Goal: Communication & Community: Answer question/provide support

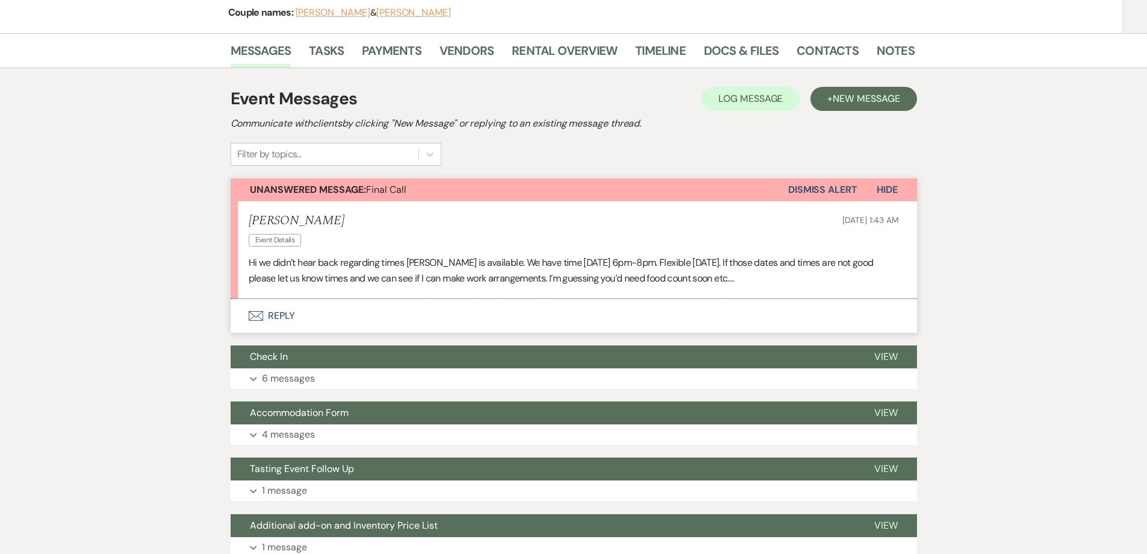
scroll to position [181, 0]
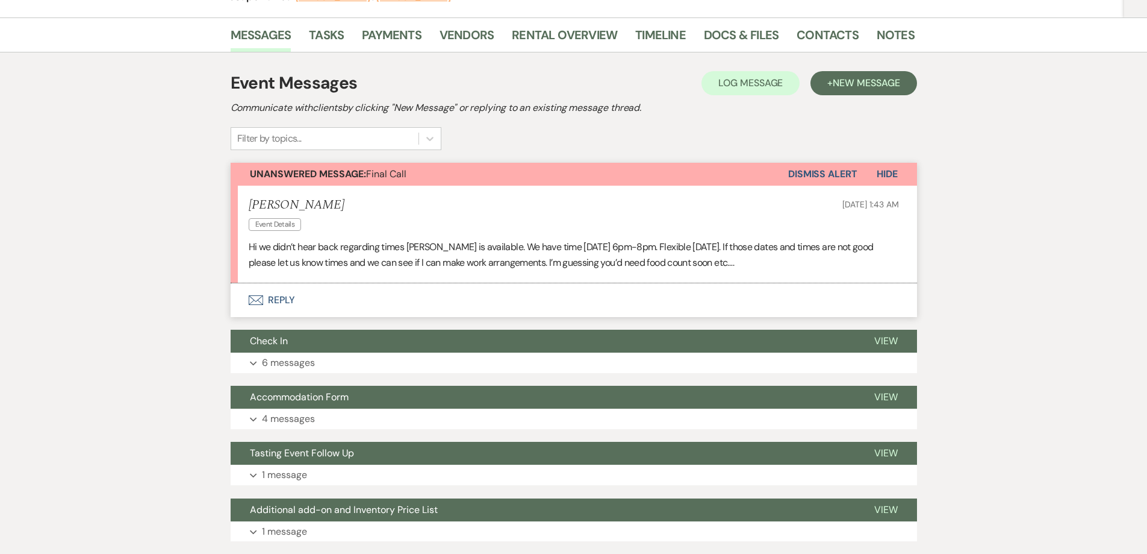
click at [278, 305] on button "Envelope Reply" at bounding box center [574, 300] width 687 height 34
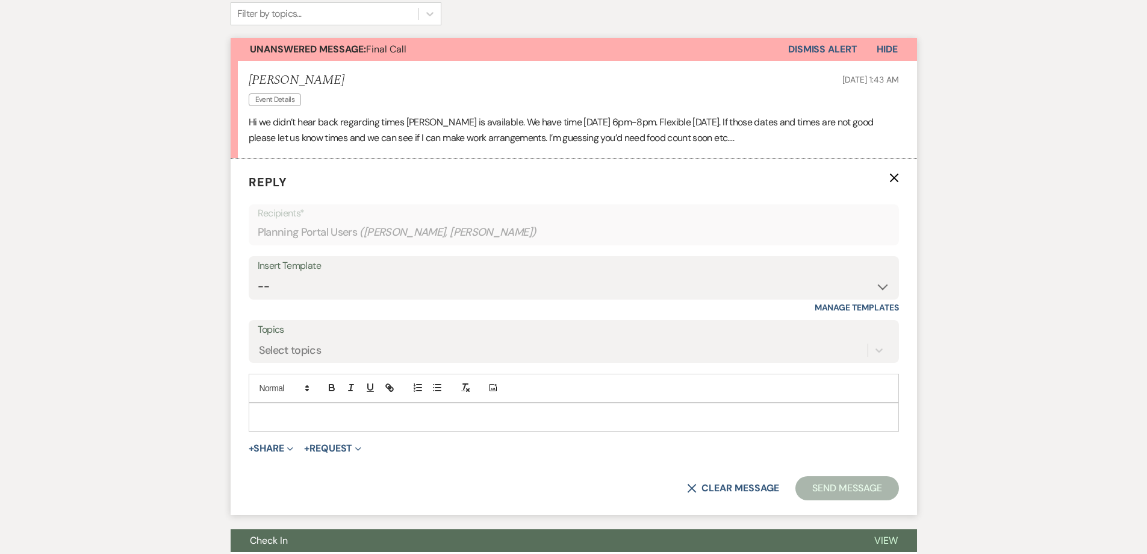
scroll to position [311, 0]
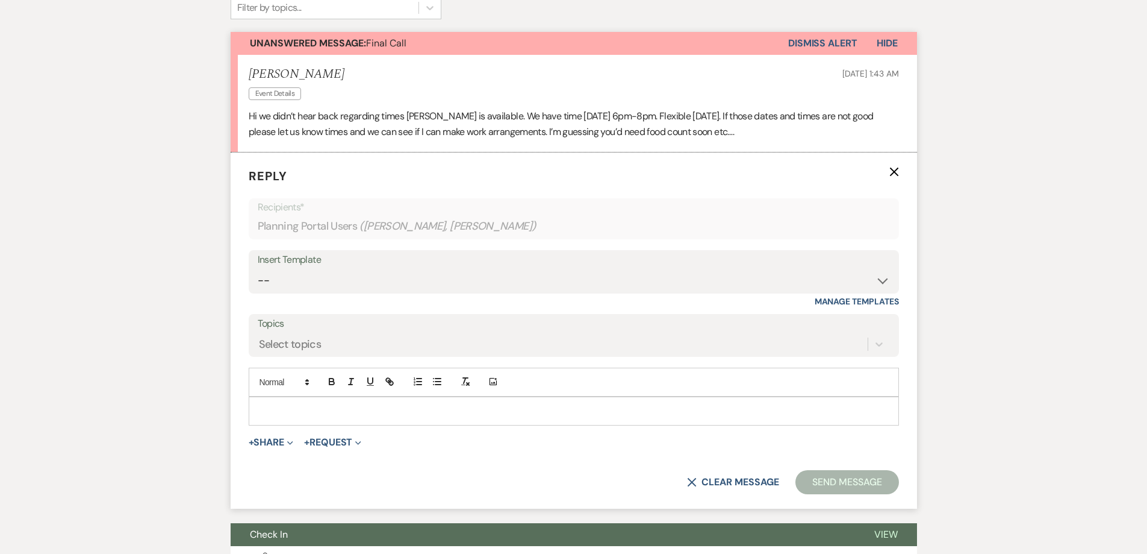
click at [295, 403] on div at bounding box center [573, 411] width 649 height 28
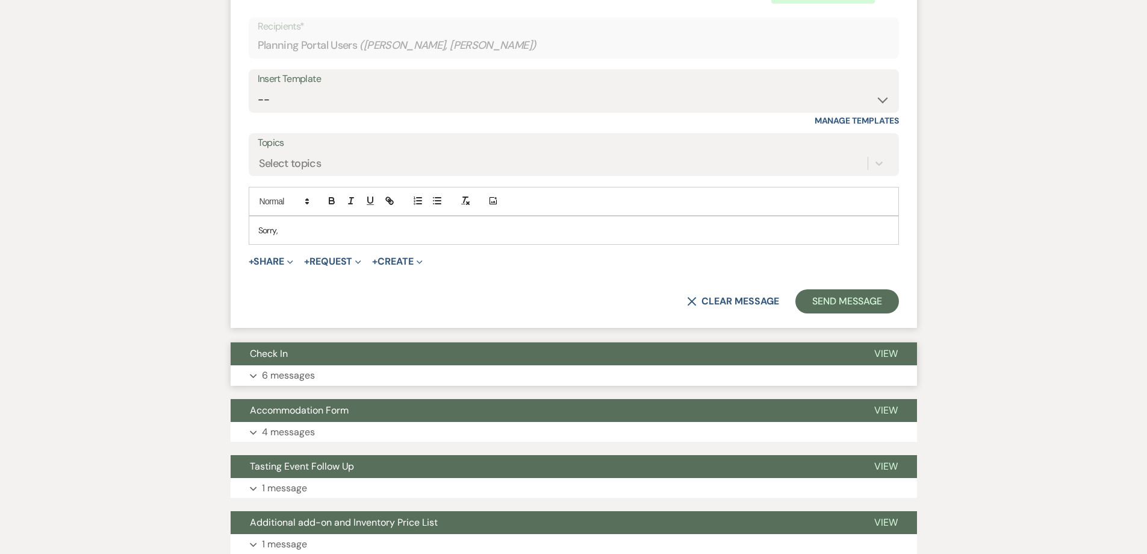
click at [298, 382] on p "6 messages" at bounding box center [288, 375] width 53 height 16
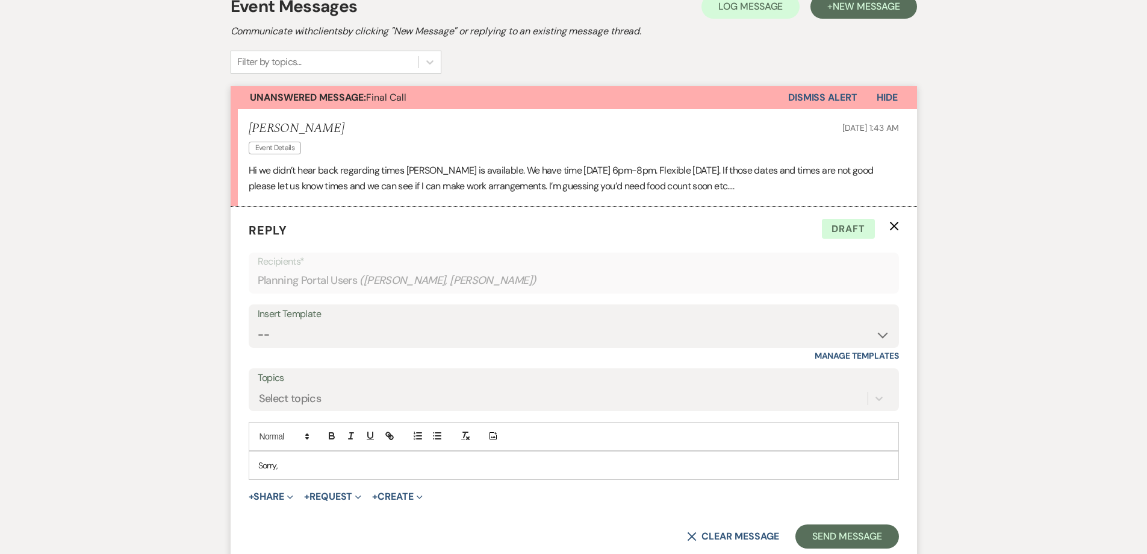
scroll to position [279, 0]
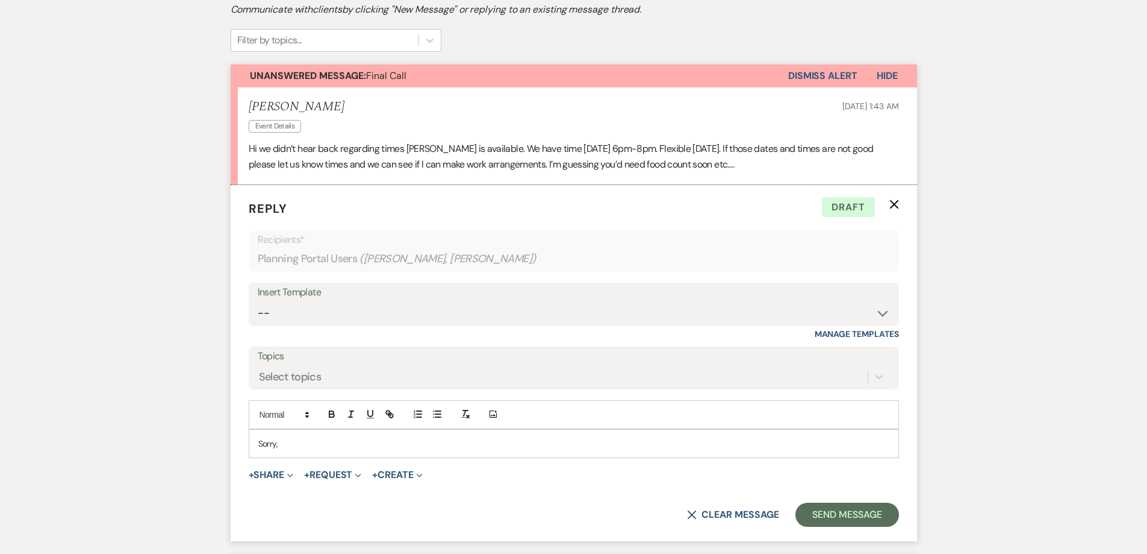
click at [302, 429] on div "Sorry," at bounding box center [573, 443] width 649 height 28
click at [296, 445] on p "Hello [PERSON_NAME], I can do [DATE] at 7PM. Does that still work for you both?" at bounding box center [573, 443] width 631 height 13
click at [319, 446] on p "Hello [PERSON_NAME], I can do [DATE] at 7PM. Does that still work for you both?" at bounding box center [573, 443] width 631 height 13
click at [348, 447] on p "Hello [PERSON_NAME], I can do [DATE] at 7PM. Does that still work for you both?" at bounding box center [573, 443] width 631 height 13
click at [343, 444] on p "Hello [PERSON_NAME], I can do [DATE] at 7PM. Does that still work for you both?" at bounding box center [573, 443] width 631 height 13
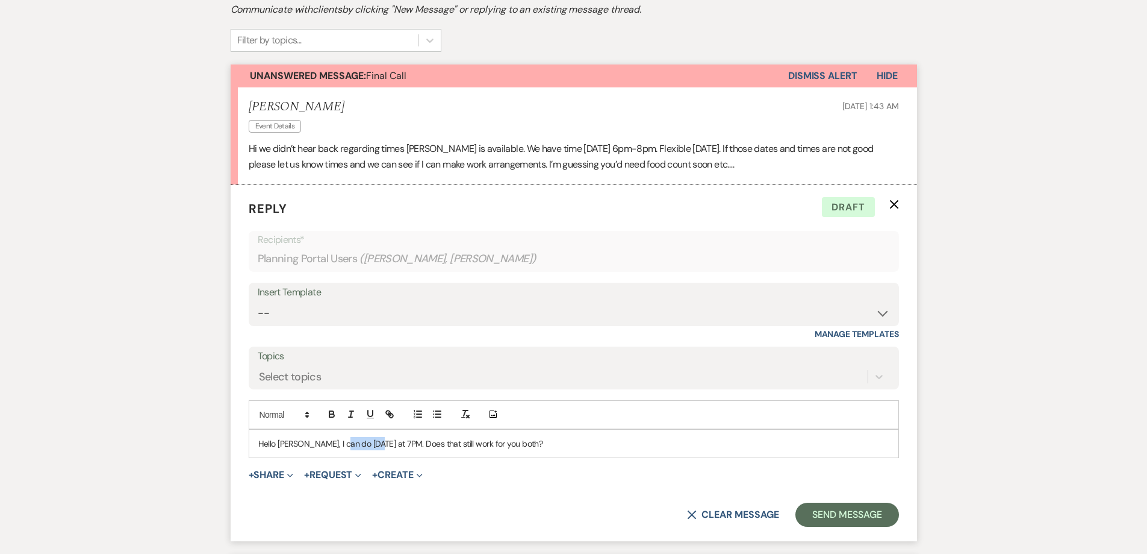
click at [343, 444] on p "Hello [PERSON_NAME], I can do [DATE] at 7PM. Does that still work for you both?" at bounding box center [573, 443] width 631 height 13
click at [825, 520] on button "Send Message" at bounding box center [847, 514] width 103 height 24
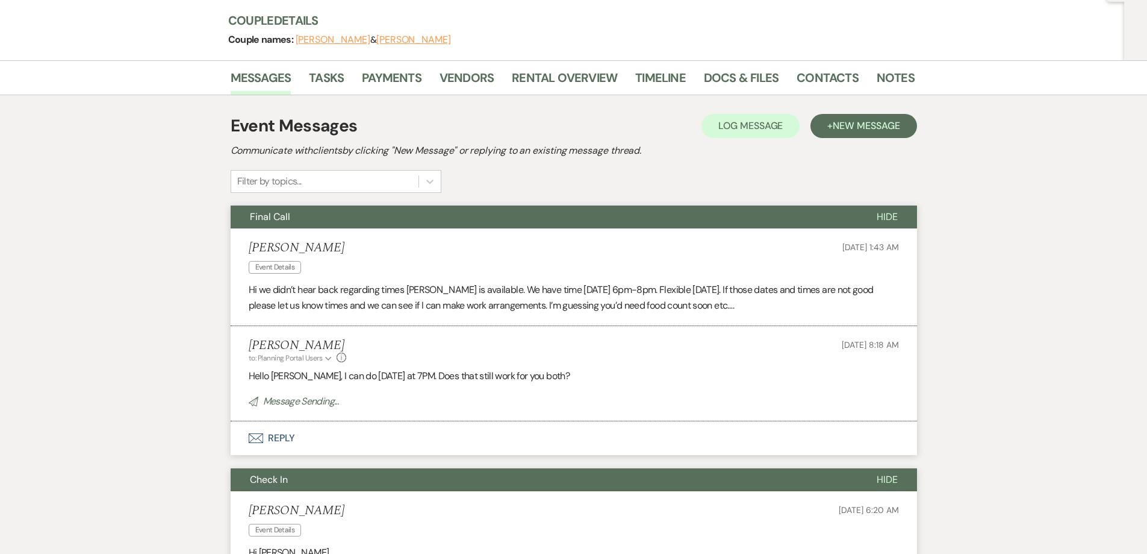
scroll to position [0, 0]
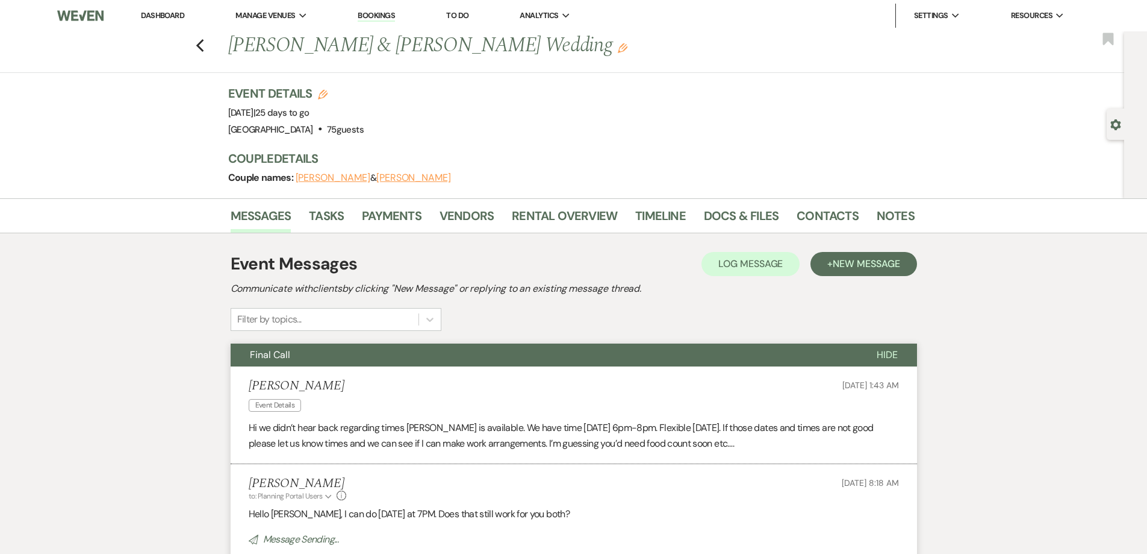
click at [207, 54] on div "Previous [PERSON_NAME] & [PERSON_NAME] Wedding Edit Bookmark" at bounding box center [559, 52] width 1131 height 42
click at [204, 51] on use "button" at bounding box center [200, 45] width 8 height 13
select select "7"
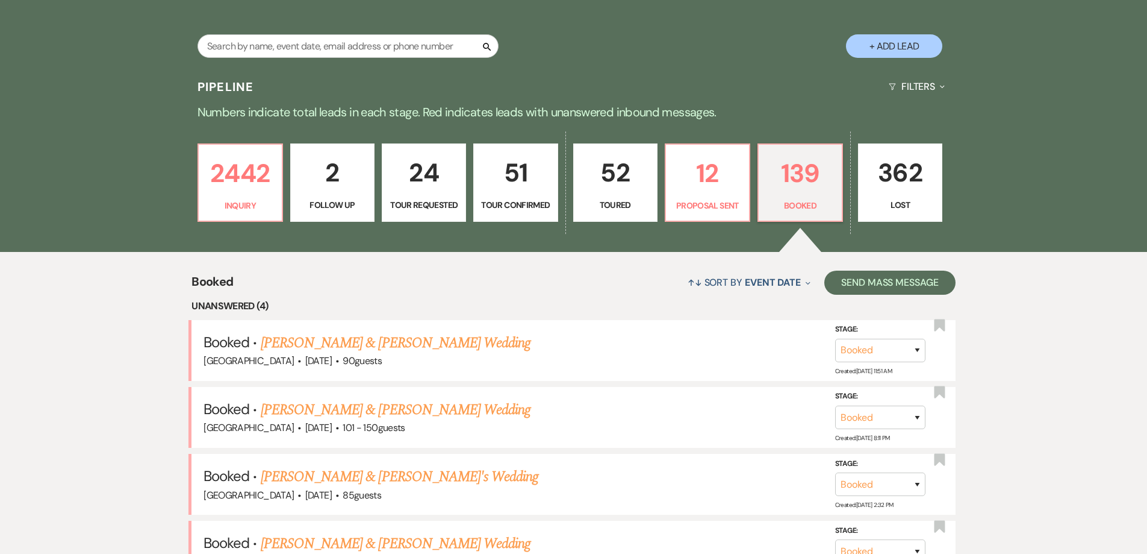
scroll to position [235, 0]
